Goal: Information Seeking & Learning: Learn about a topic

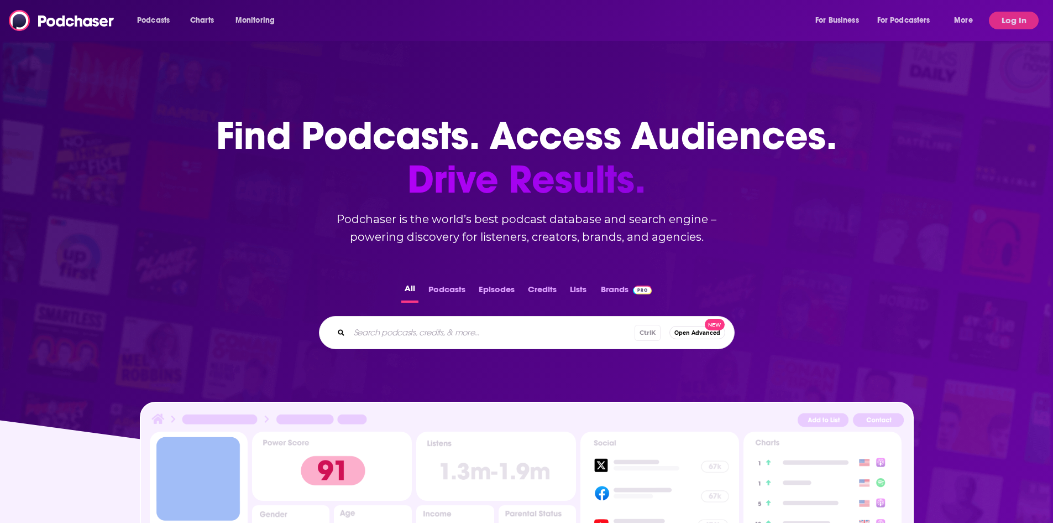
click at [425, 333] on input "Search podcasts, credits, & more..." at bounding box center [491, 332] width 285 height 18
type input "the business of fun"
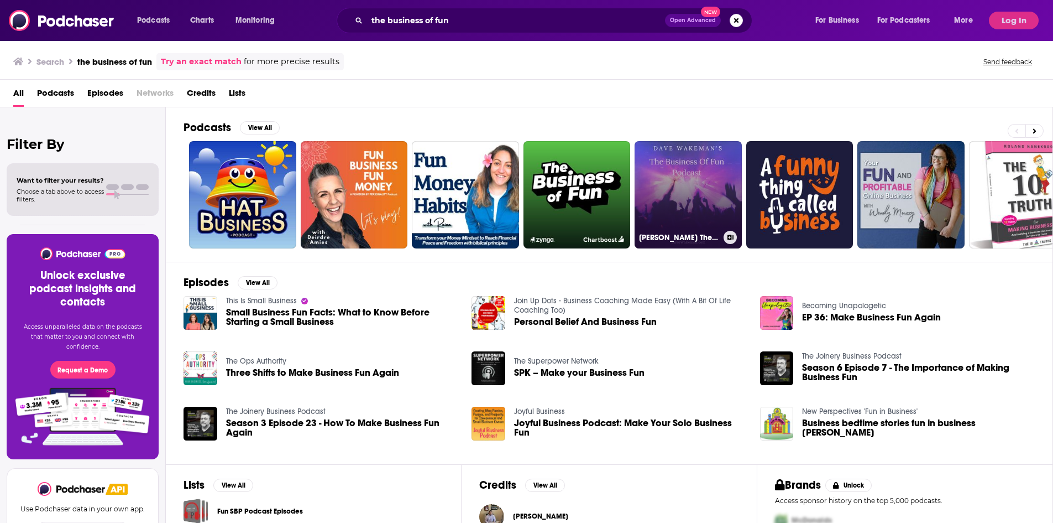
click at [716, 220] on link "[PERSON_NAME] The Business of Fun Podcast" at bounding box center [688, 194] width 107 height 107
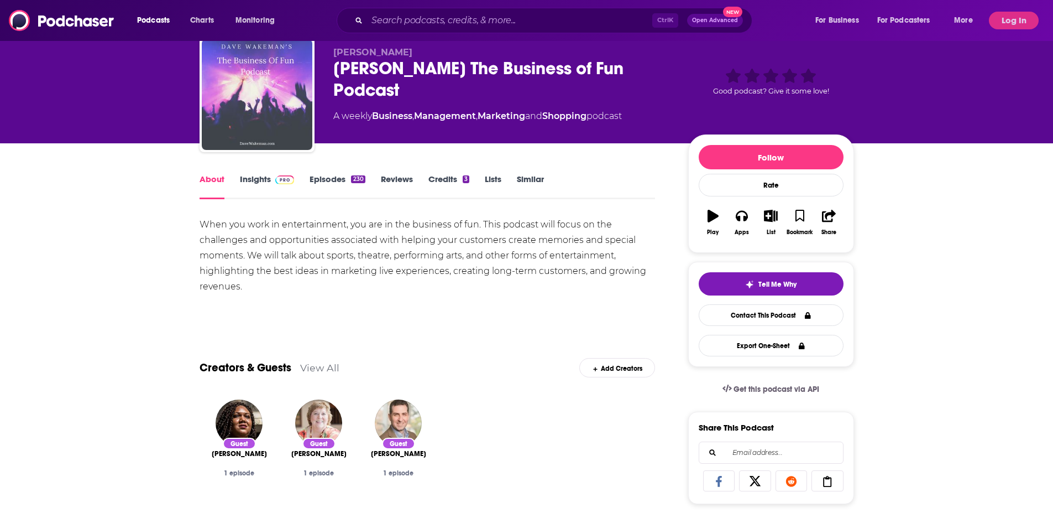
scroll to position [55, 0]
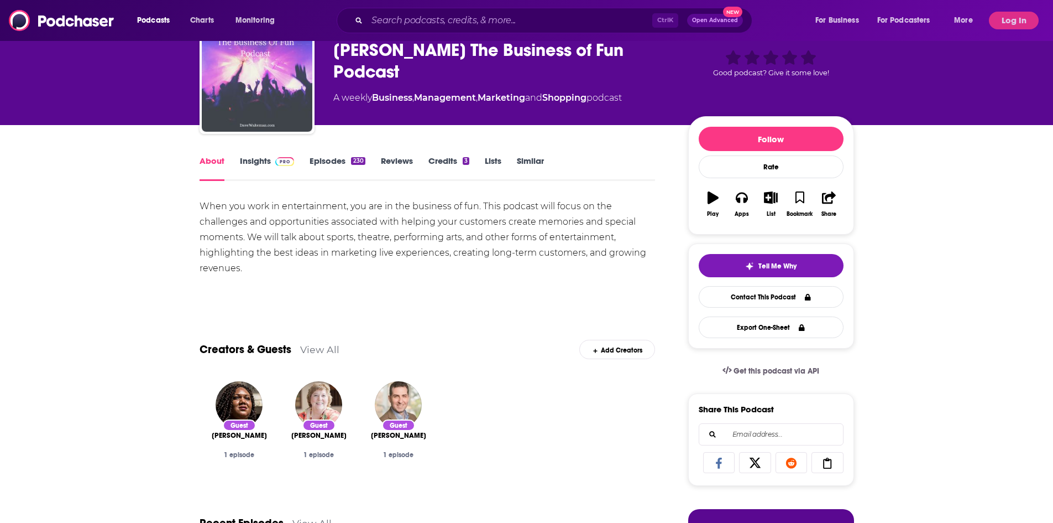
click at [295, 171] on link "Insights" at bounding box center [267, 167] width 55 height 25
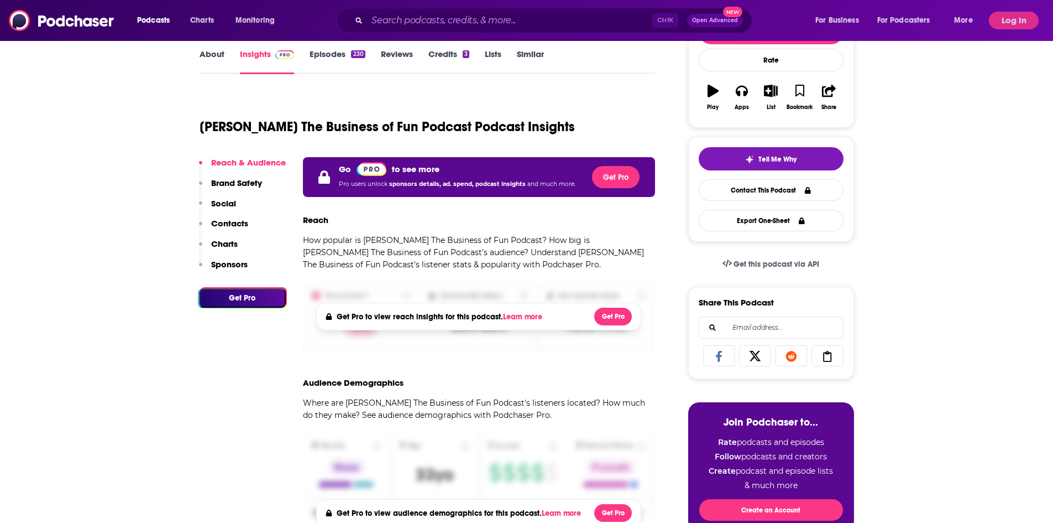
scroll to position [166, 0]
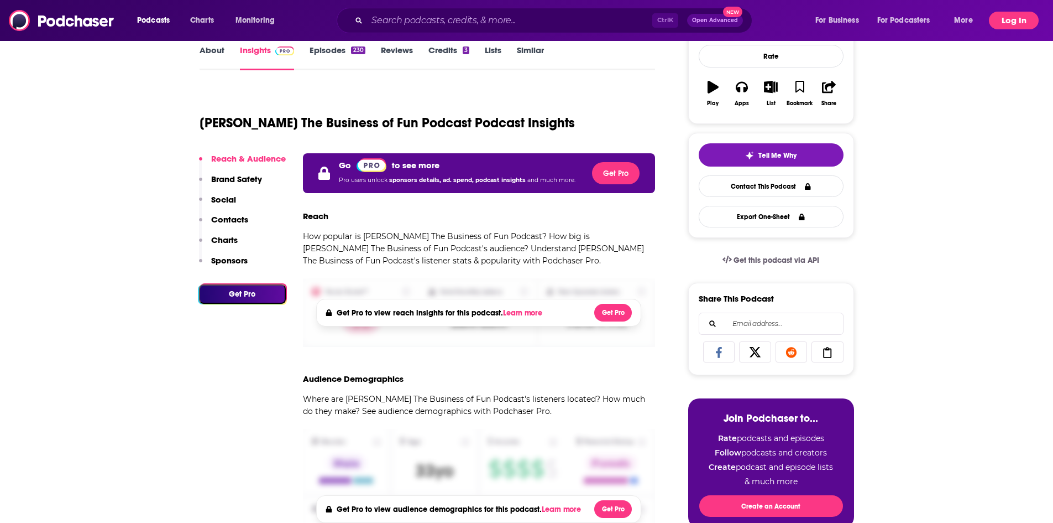
click at [1017, 23] on button "Log In" at bounding box center [1014, 21] width 50 height 18
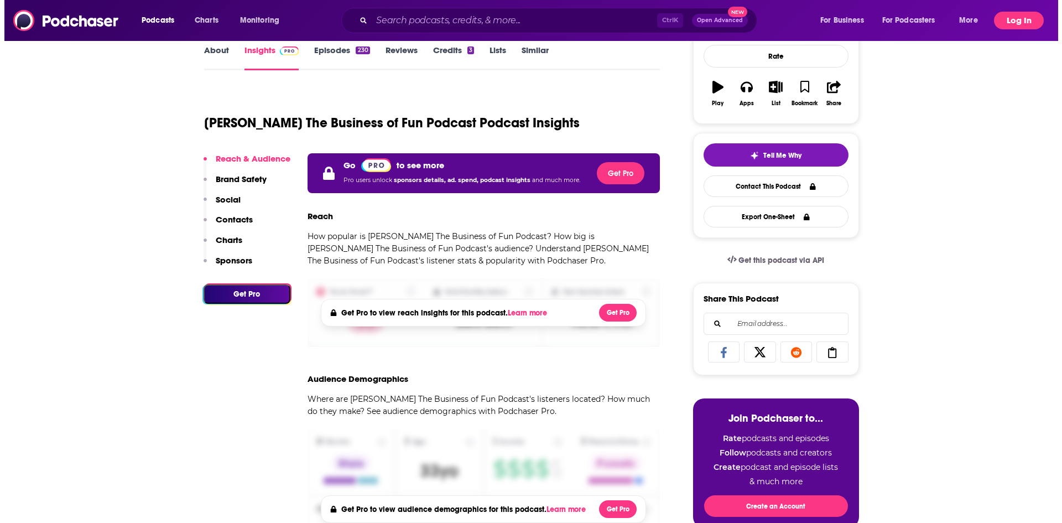
scroll to position [0, 0]
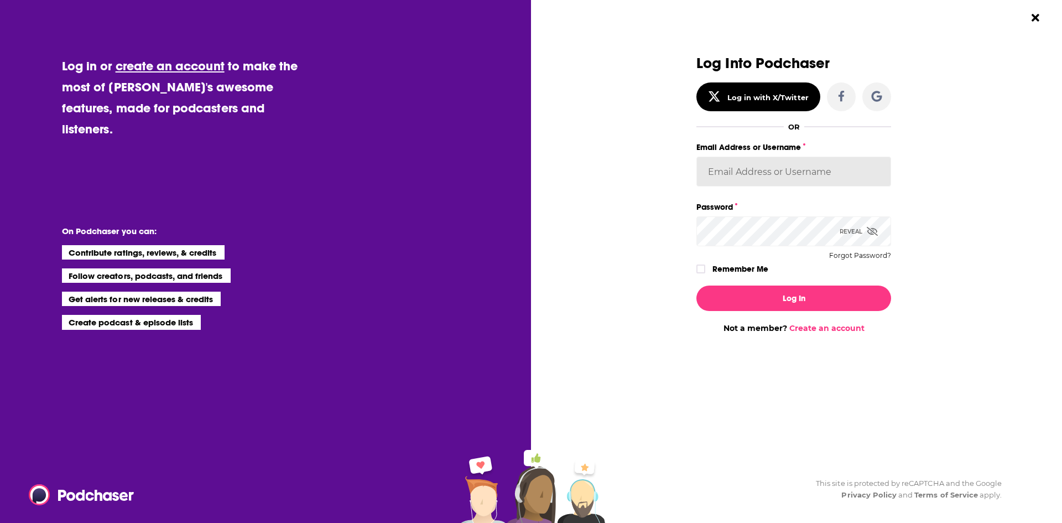
type input "[PERSON_NAME][EMAIL_ADDRESS][DOMAIN_NAME]"
click at [758, 179] on input "[PERSON_NAME][EMAIL_ADDRESS][DOMAIN_NAME]" at bounding box center [793, 171] width 195 height 30
click at [651, 283] on div "Dialog" at bounding box center [599, 194] width 195 height 278
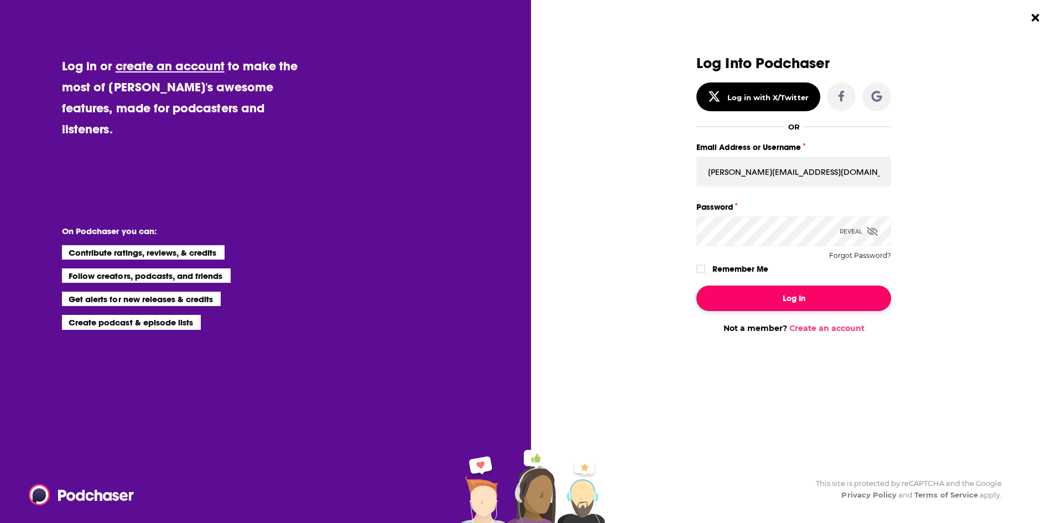
click at [744, 297] on button "Log In" at bounding box center [793, 297] width 195 height 25
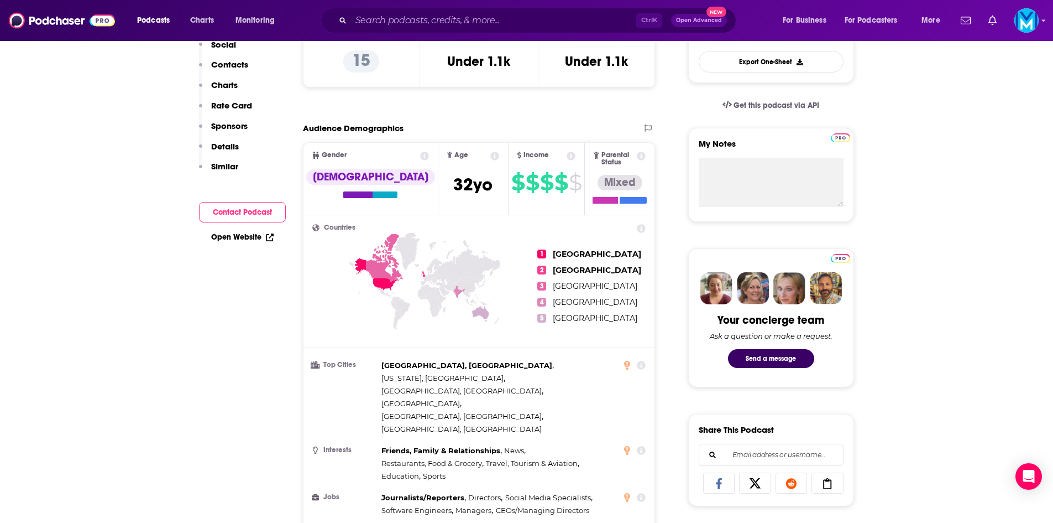
scroll to position [55, 0]
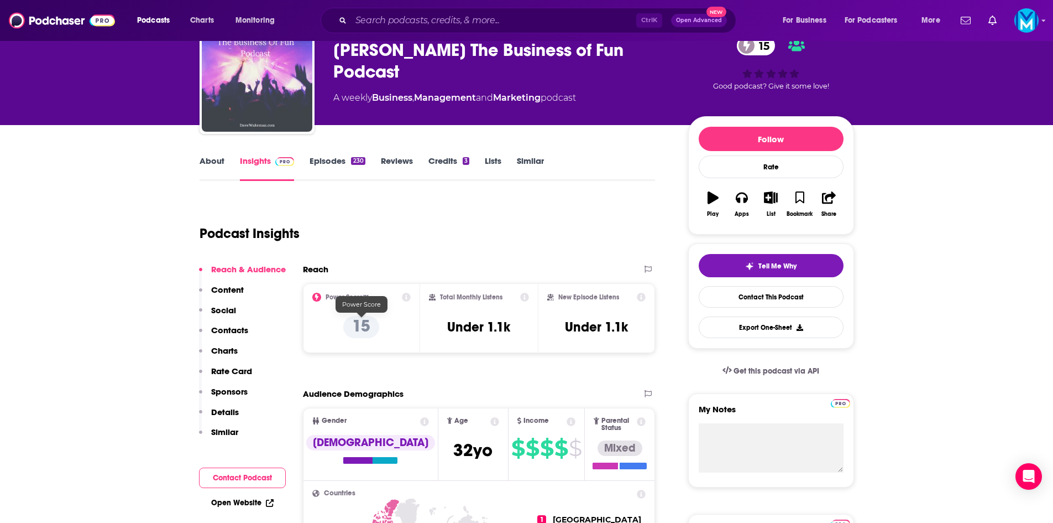
click at [368, 317] on p "15" at bounding box center [361, 327] width 36 height 22
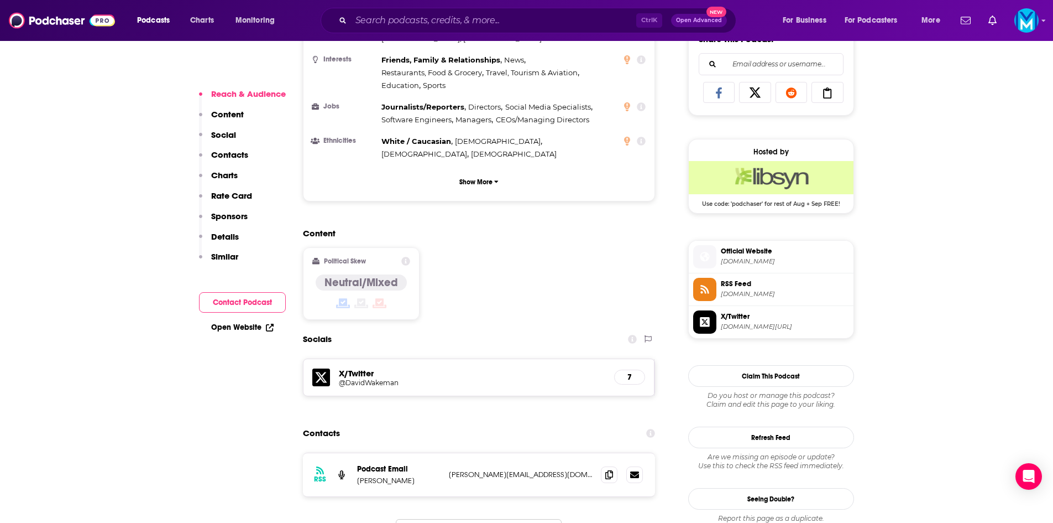
scroll to position [719, 0]
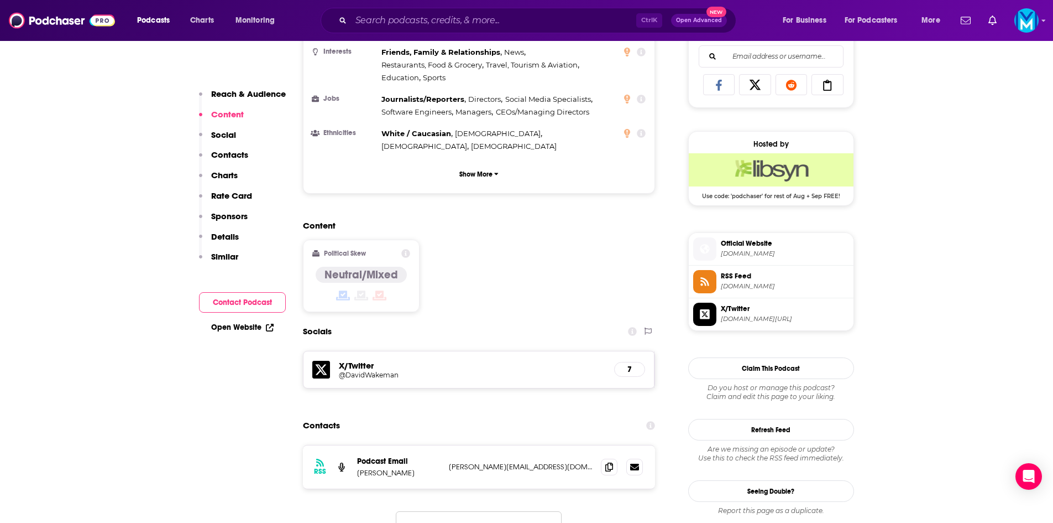
click at [382, 370] on h5 "@DavidWakeman" at bounding box center [427, 374] width 177 height 8
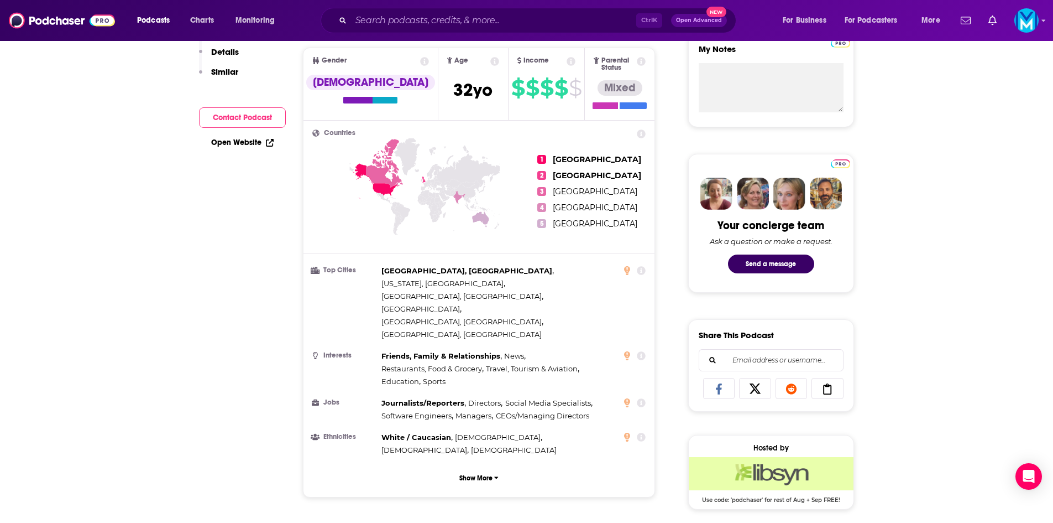
scroll to position [0, 0]
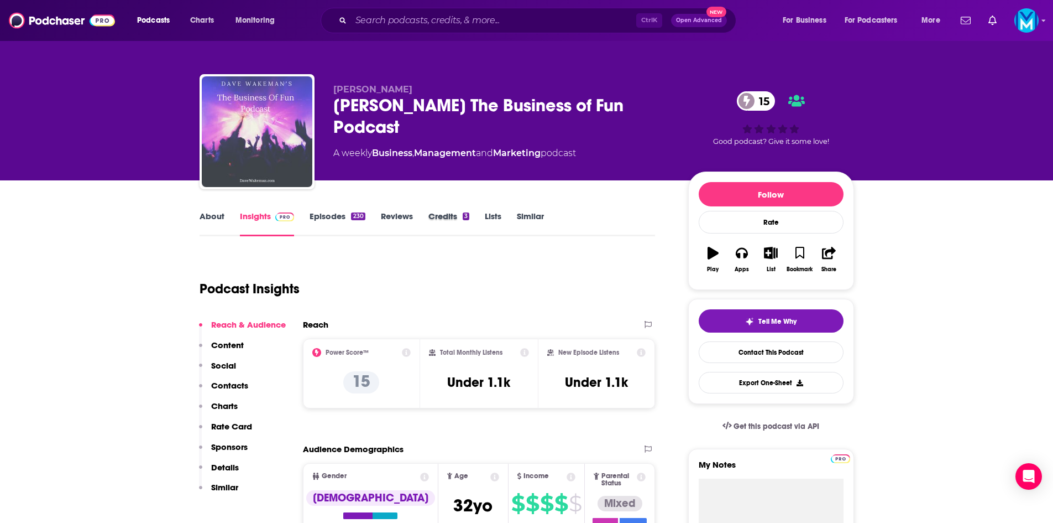
click at [479, 215] on div "Credits 3" at bounding box center [457, 223] width 56 height 25
click at [446, 220] on link "Credits 3" at bounding box center [449, 223] width 41 height 25
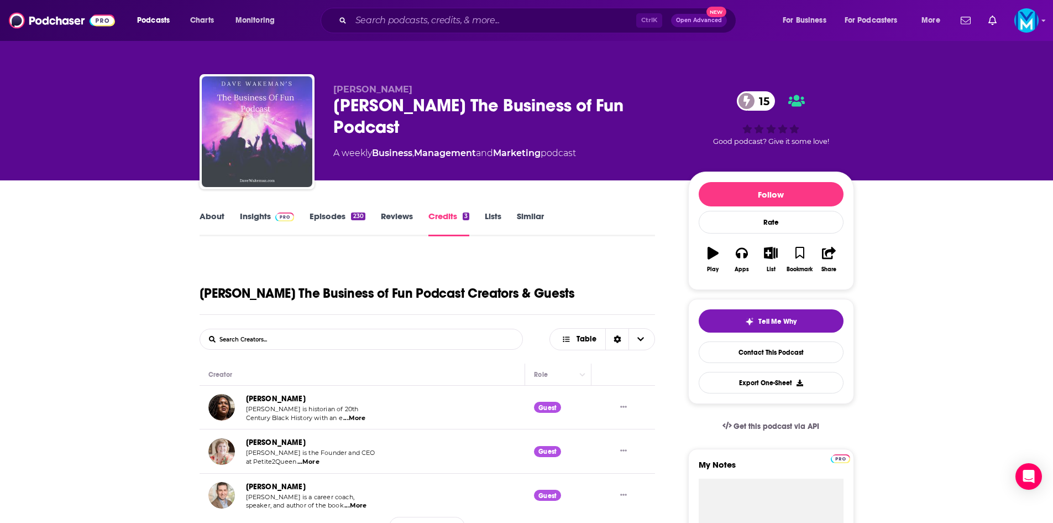
click at [499, 218] on link "Lists" at bounding box center [493, 223] width 17 height 25
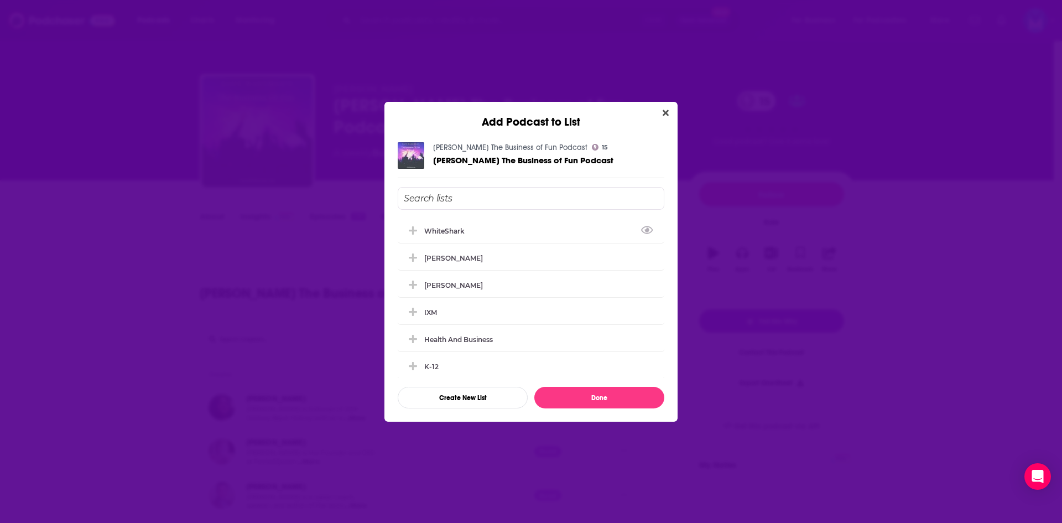
click at [835, 44] on div "Add Podcast to List [PERSON_NAME] The Business of Fun Podcast 15 [PERSON_NAME] …" at bounding box center [531, 261] width 1062 height 523
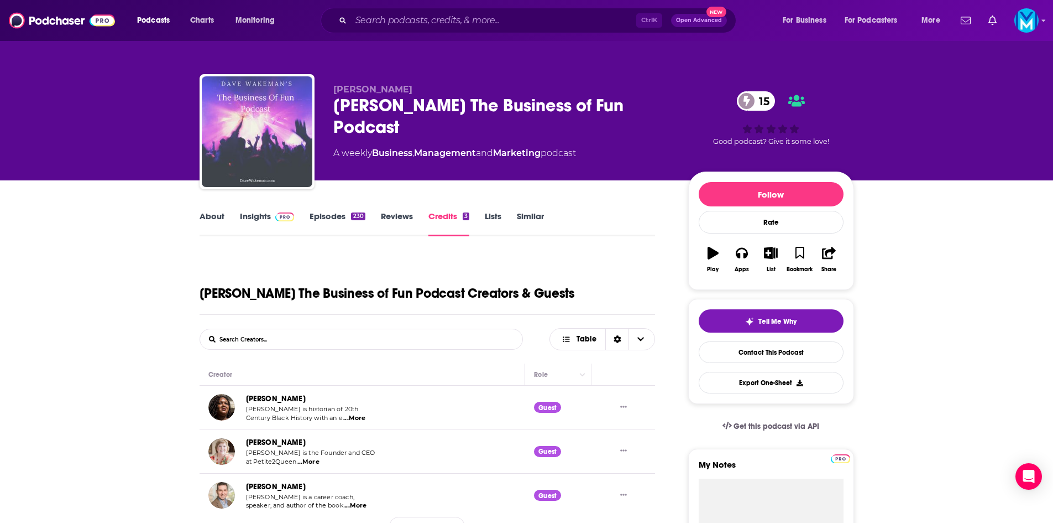
click at [260, 218] on link "Insights" at bounding box center [267, 223] width 55 height 25
